Goal: Task Accomplishment & Management: Use online tool/utility

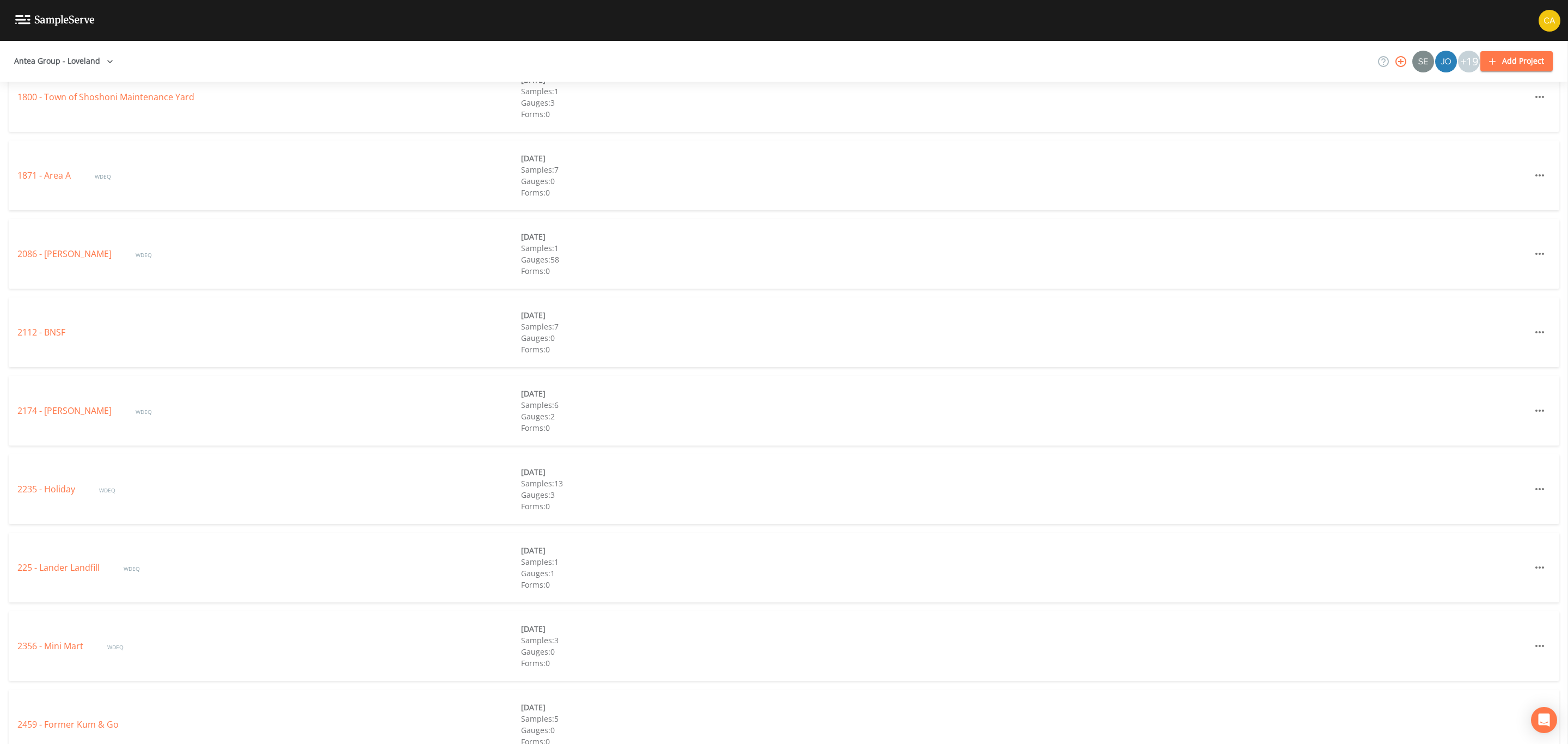
scroll to position [816, 0]
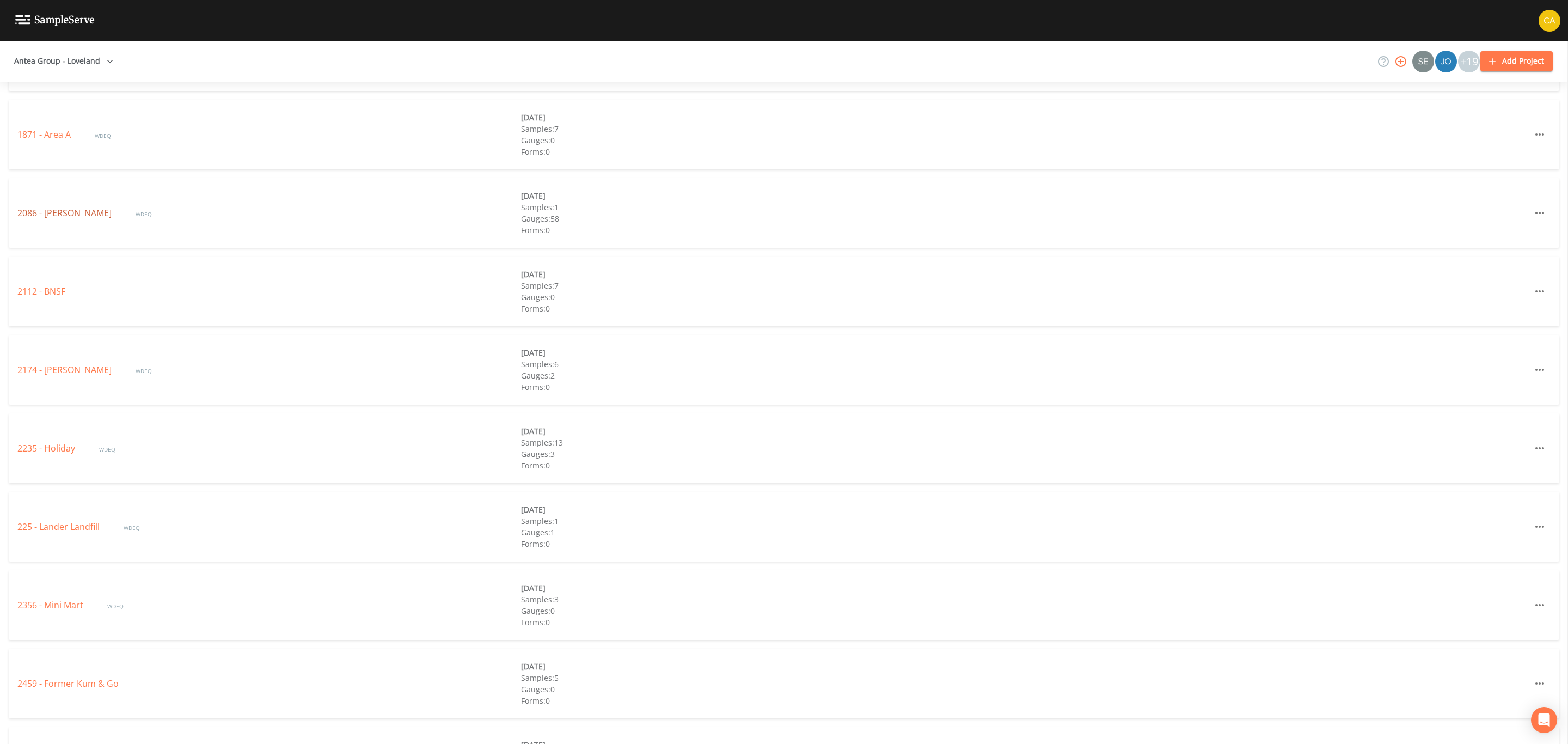
click at [59, 218] on link "2086 - [PERSON_NAME]" at bounding box center [65, 213] width 96 height 12
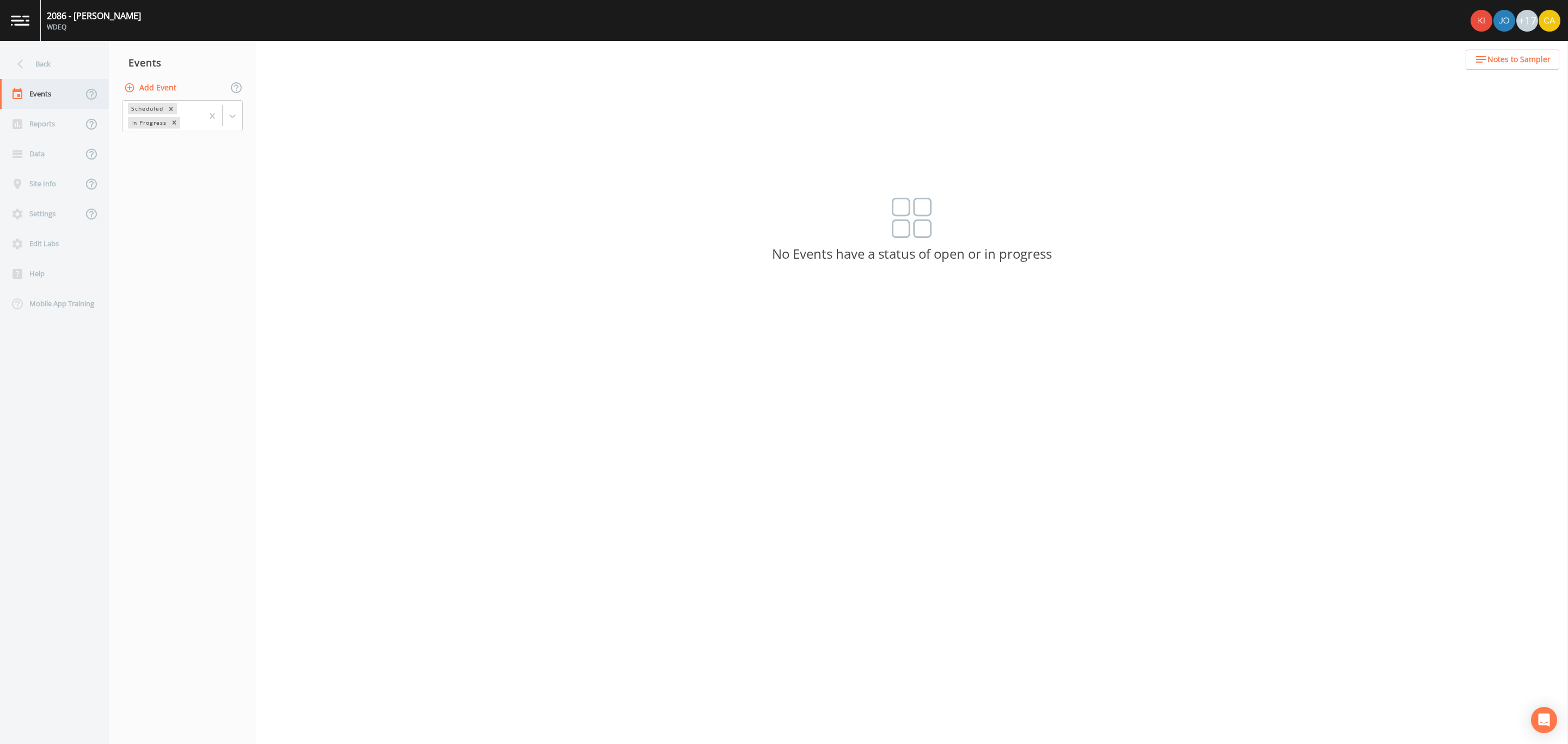
click at [29, 105] on div "Events" at bounding box center [41, 94] width 83 height 30
click at [29, 124] on div "Reports" at bounding box center [41, 124] width 83 height 30
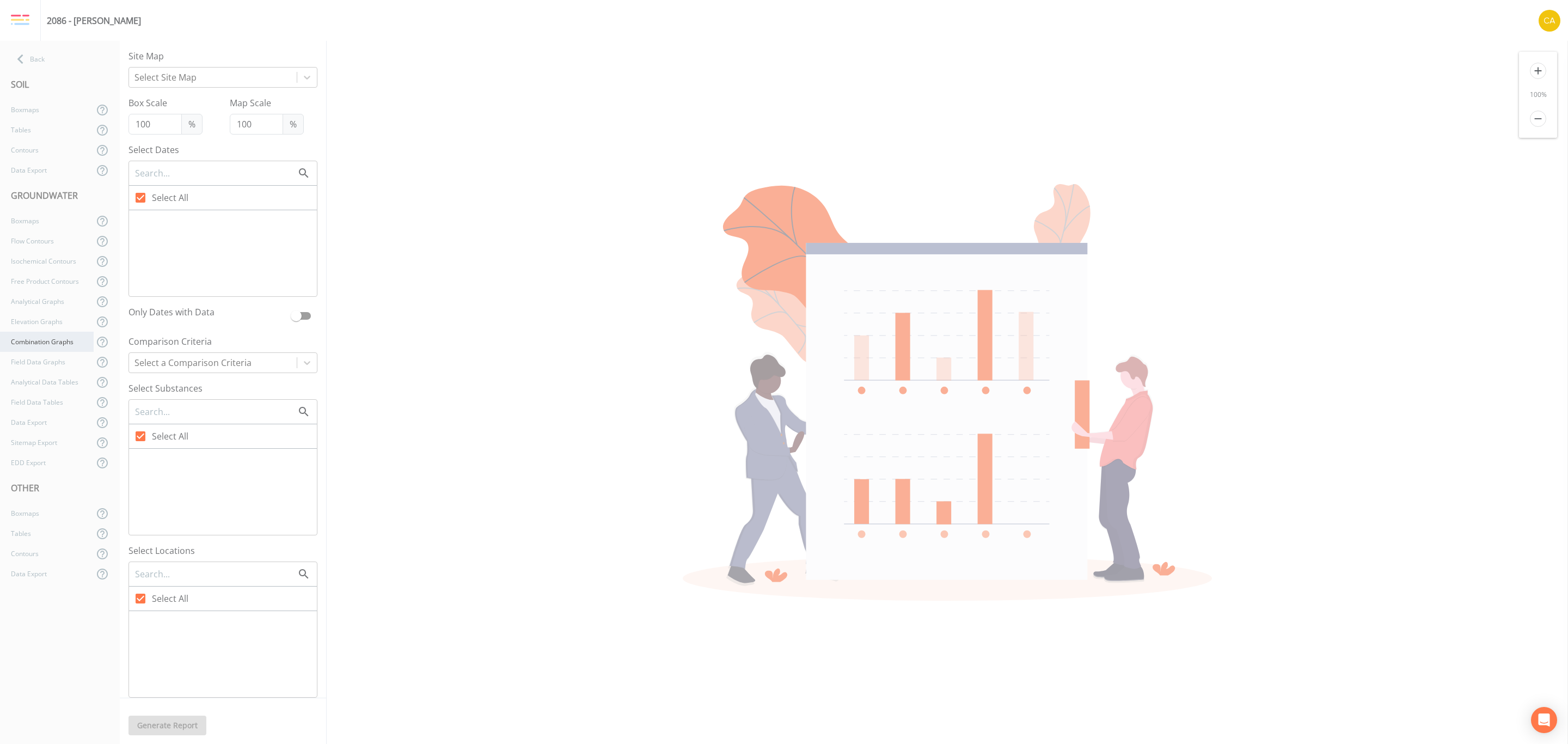
checkbox input "false"
click at [42, 453] on div "EDD Export" at bounding box center [46, 462] width 93 height 20
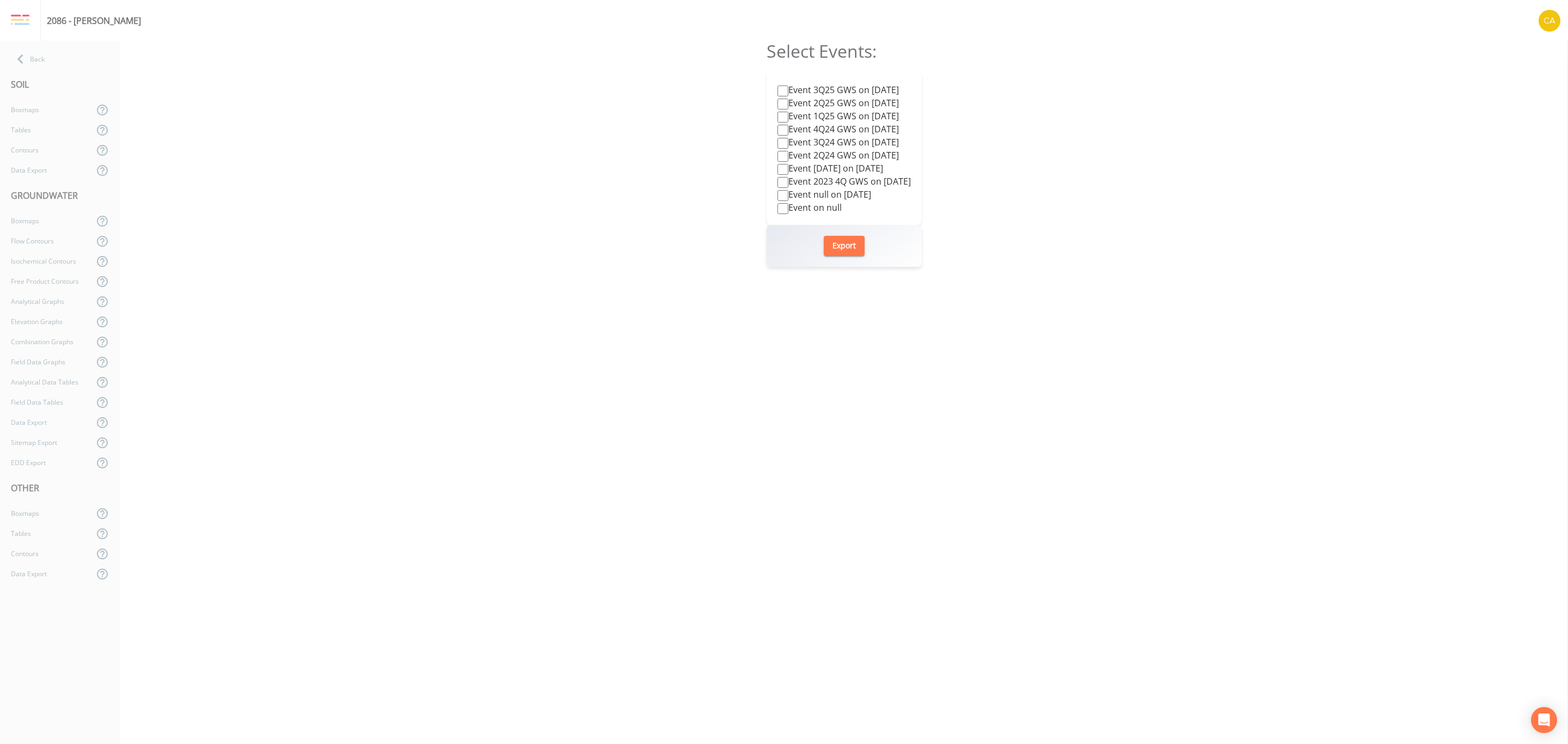
click at [795, 93] on label "Event 3Q25 GWS on [DATE]" at bounding box center [838, 89] width 121 height 13
click at [788, 93] on input "Event 3Q25 GWS on [DATE]" at bounding box center [783, 91] width 11 height 11
checkbox input "true"
click at [842, 242] on button "Export" at bounding box center [844, 246] width 41 height 20
